Goal: Task Accomplishment & Management: Use online tool/utility

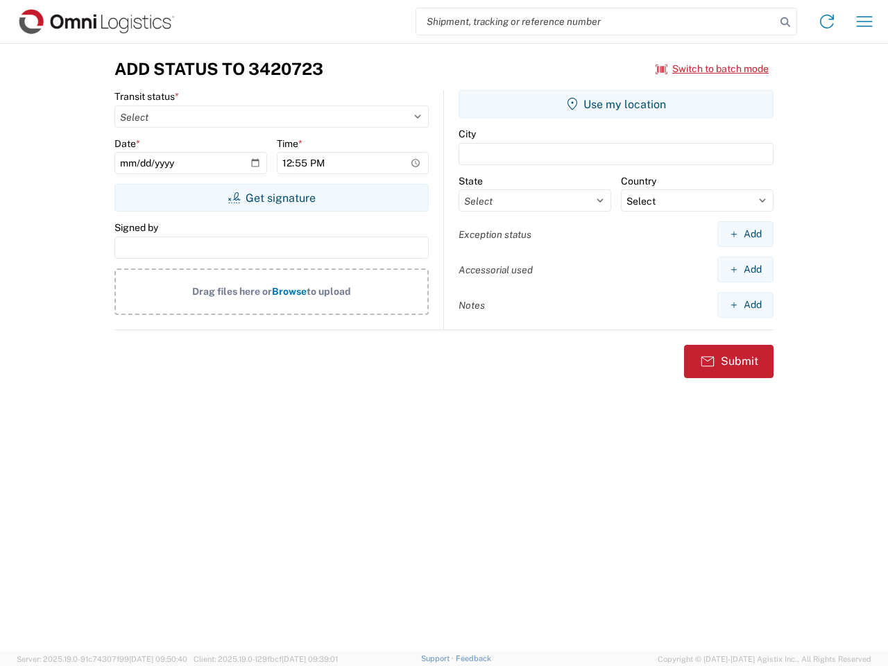
click at [596, 22] on input "search" at bounding box center [595, 21] width 359 height 26
click at [785, 22] on icon at bounding box center [785, 21] width 19 height 19
click at [827, 22] on icon at bounding box center [827, 21] width 22 height 22
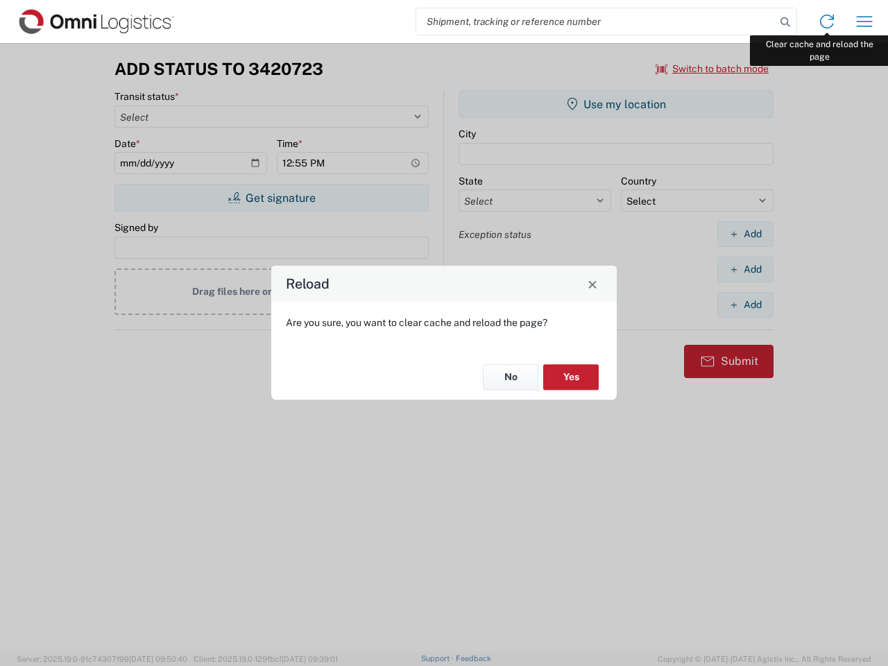
click at [864, 22] on div "Reload Are you sure, you want to clear cache and reload the page? No Yes" at bounding box center [444, 333] width 888 height 666
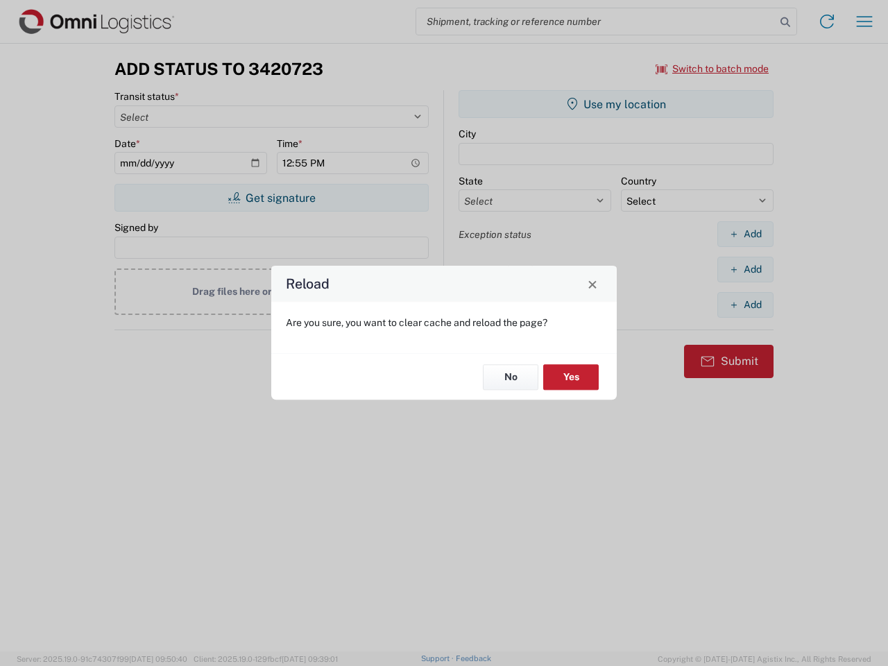
click at [712, 69] on div "Reload Are you sure, you want to clear cache and reload the page? No Yes" at bounding box center [444, 333] width 888 height 666
click at [271, 198] on div "Reload Are you sure, you want to clear cache and reload the page? No Yes" at bounding box center [444, 333] width 888 height 666
click at [616, 104] on div "Reload Are you sure, you want to clear cache and reload the page? No Yes" at bounding box center [444, 333] width 888 height 666
click at [745, 234] on div "Reload Are you sure, you want to clear cache and reload the page? No Yes" at bounding box center [444, 333] width 888 height 666
click at [745, 269] on div "Reload Are you sure, you want to clear cache and reload the page? No Yes" at bounding box center [444, 333] width 888 height 666
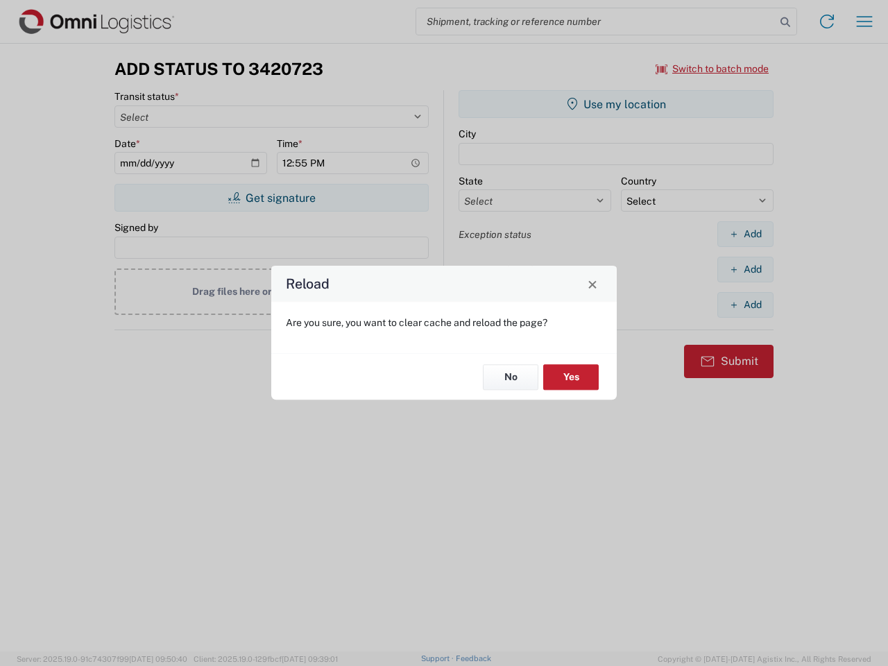
click at [745, 305] on div "Reload Are you sure, you want to clear cache and reload the page? No Yes" at bounding box center [444, 333] width 888 height 666
